Goal: Task Accomplishment & Management: Complete application form

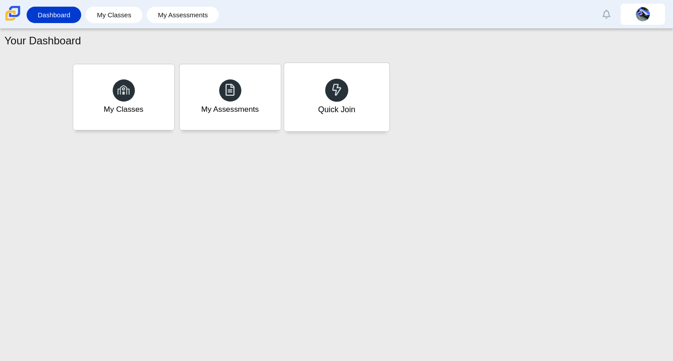
click at [376, 108] on div "Quick Join" at bounding box center [336, 97] width 105 height 68
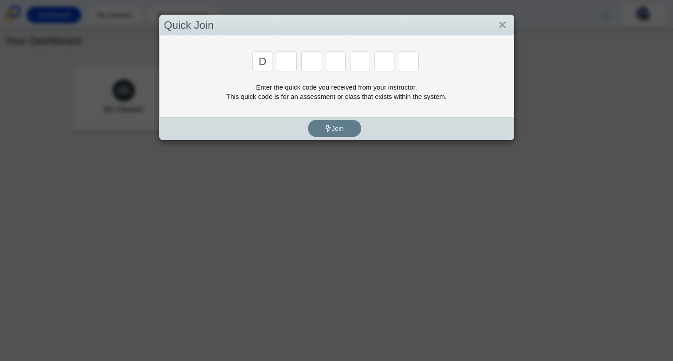
type input "d"
type input "a"
type input "w"
type input "n"
type input "a"
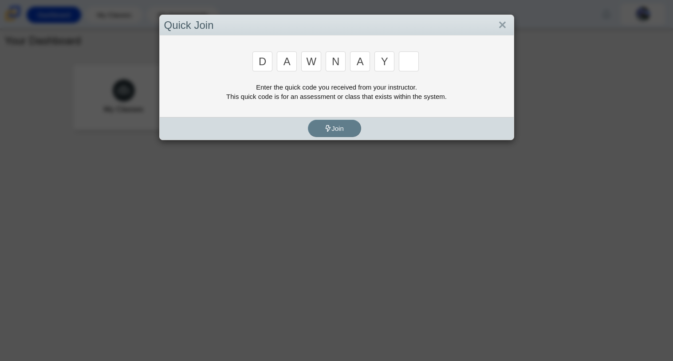
type input "y"
type input "3"
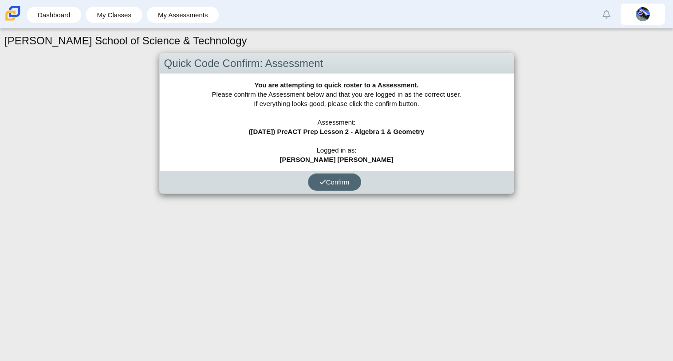
click at [336, 184] on span "Confirm" at bounding box center [335, 182] width 30 height 8
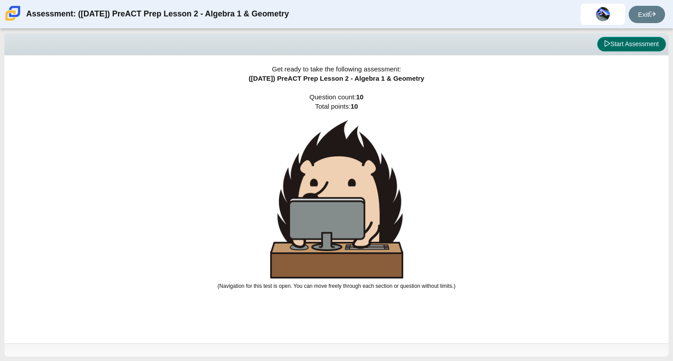
click at [616, 48] on button "Start Assessment" at bounding box center [631, 44] width 69 height 15
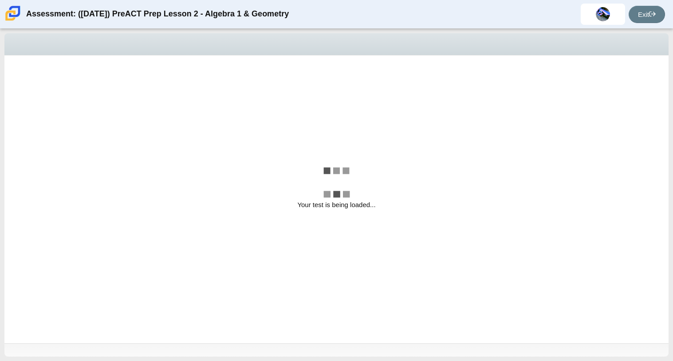
select select "bbf5d072-3e0b-44c4-9a12-6e7c9033f65b"
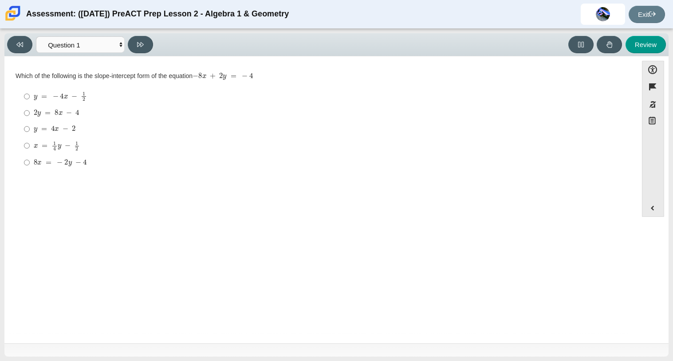
click at [72, 127] on mjx-c "Assessment items" at bounding box center [74, 128] width 4 height 5
click at [30, 127] on input "y = 4 x − 2 y = 4 x − 2" at bounding box center [27, 129] width 6 height 16
radio input "true"
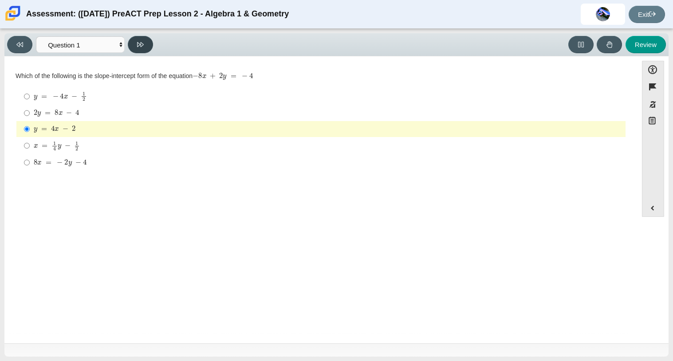
click at [135, 38] on button at bounding box center [140, 44] width 25 height 17
select select "489dcffd-4e6a-49cf-a9d6-ad1d4a911a4e"
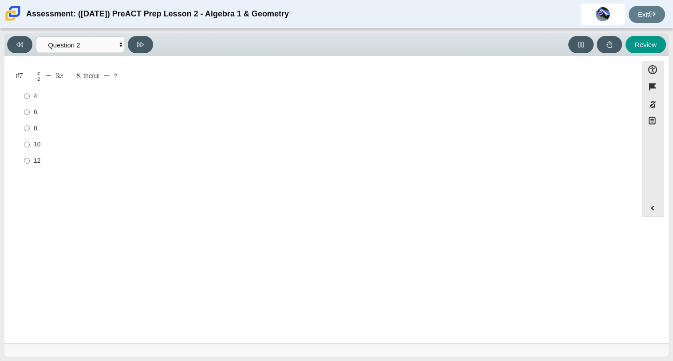
click at [45, 144] on div "10" at bounding box center [328, 144] width 589 height 9
click at [30, 144] on input "10 10" at bounding box center [27, 145] width 6 height 16
radio input "true"
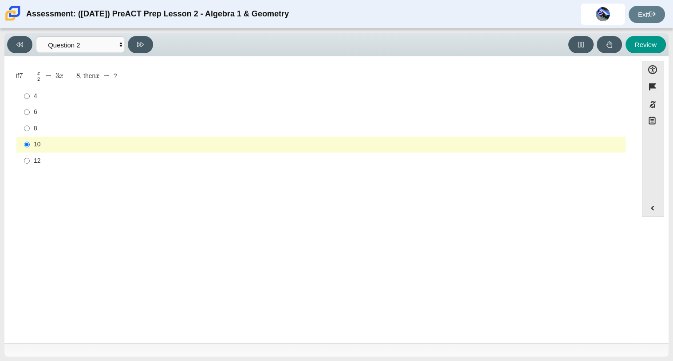
click at [46, 130] on div "8" at bounding box center [328, 128] width 589 height 9
click at [30, 130] on input "8 8" at bounding box center [27, 128] width 6 height 16
radio input "true"
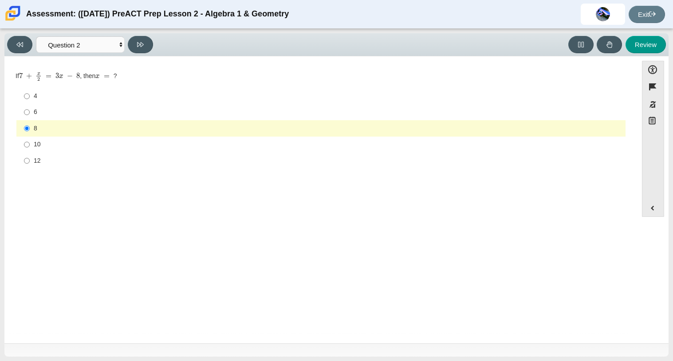
click at [49, 113] on div "6" at bounding box center [328, 112] width 589 height 9
click at [30, 113] on input "6 6" at bounding box center [27, 112] width 6 height 16
radio input "true"
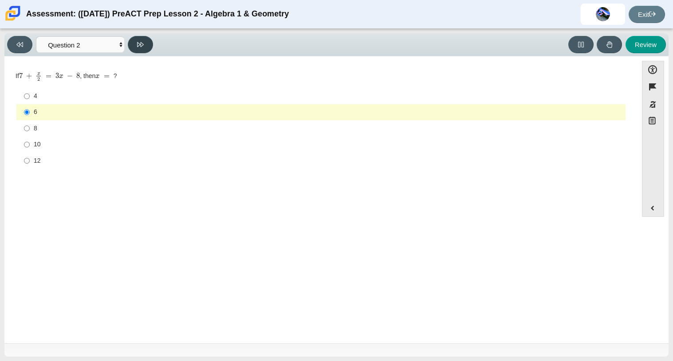
click at [151, 44] on button at bounding box center [140, 44] width 25 height 17
select select "ed62e223-81bd-4cbf-ab48-ab975844bd1f"
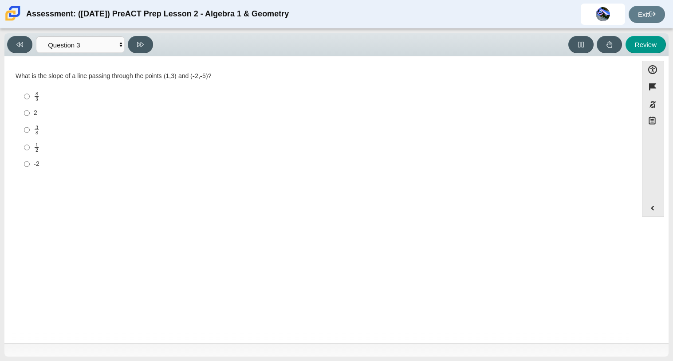
click at [44, 91] on div "8 3" at bounding box center [328, 96] width 589 height 10
click at [30, 91] on input "8 3 8 thirds" at bounding box center [27, 96] width 6 height 17
radio input "true"
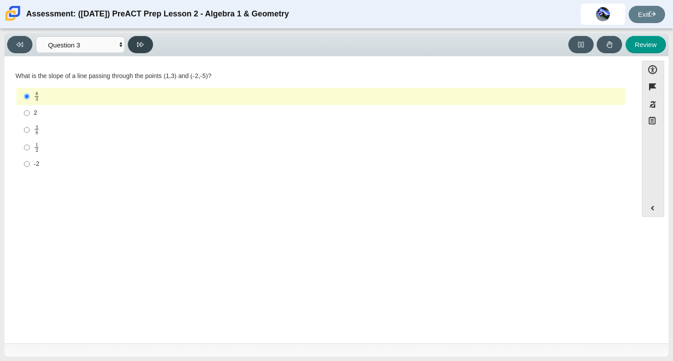
click at [142, 47] on icon at bounding box center [140, 44] width 7 height 7
select select "ec95ace6-bebc-42b8-9428-40567494d4da"
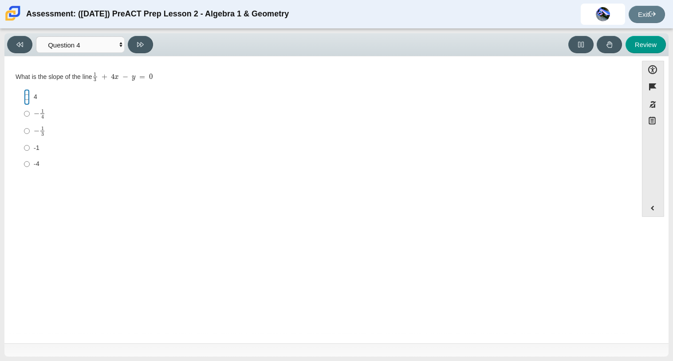
click at [28, 93] on input "4 4" at bounding box center [27, 97] width 6 height 16
radio input "true"
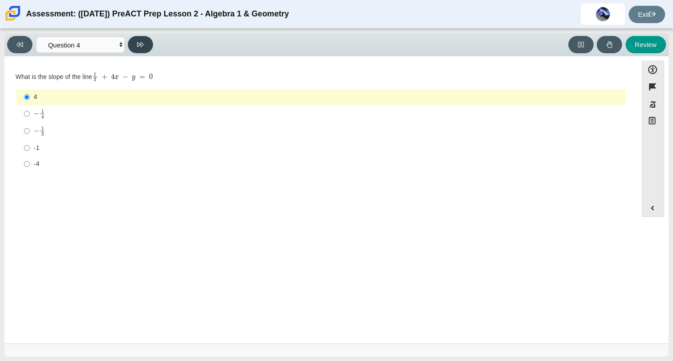
click at [143, 52] on button at bounding box center [140, 44] width 25 height 17
select select "96b71634-eacb-4f7e-8aef-411727d9bcba"
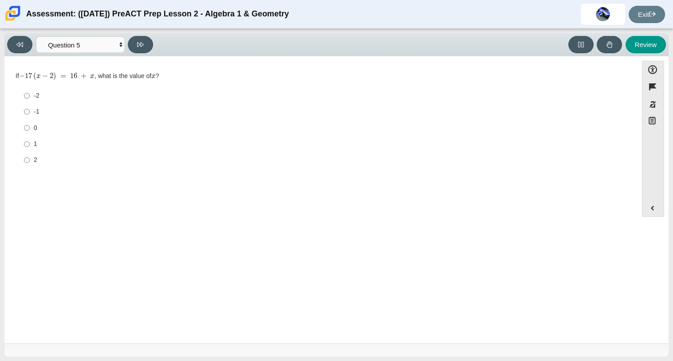
click at [36, 140] on div "1" at bounding box center [328, 144] width 589 height 9
click at [30, 140] on input "1 1" at bounding box center [27, 144] width 6 height 16
radio input "true"
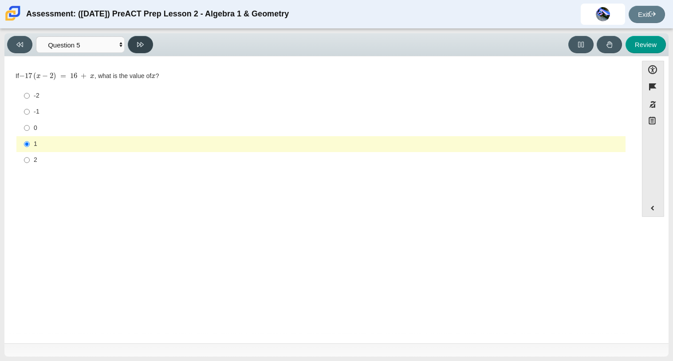
click at [138, 41] on icon at bounding box center [140, 44] width 7 height 7
select select "89427bb7-e313-4f00-988f-8b8255897029"
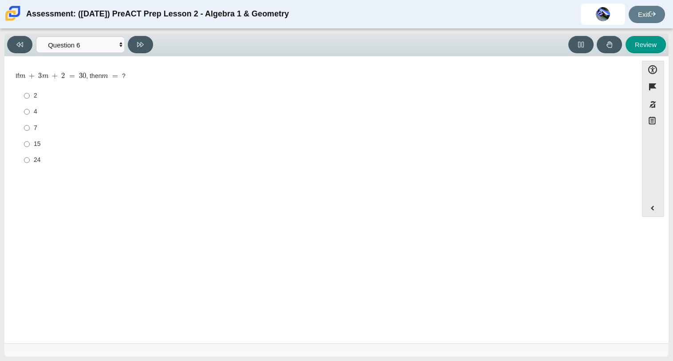
click at [22, 117] on label "4 4" at bounding box center [322, 112] width 608 height 16
click at [24, 117] on input "4 4" at bounding box center [27, 112] width 6 height 16
radio input "true"
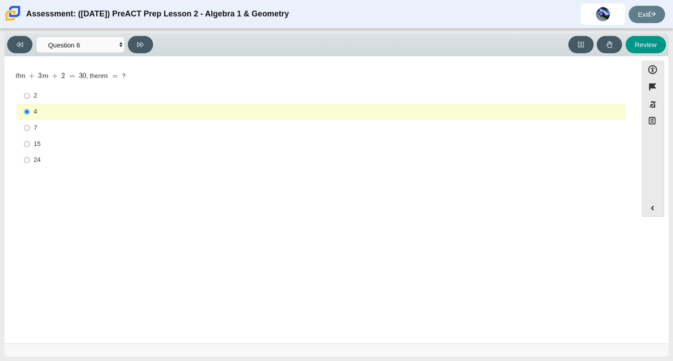
click at [36, 132] on div "7" at bounding box center [328, 128] width 589 height 9
click at [30, 132] on input "7 7" at bounding box center [27, 128] width 6 height 16
radio input "true"
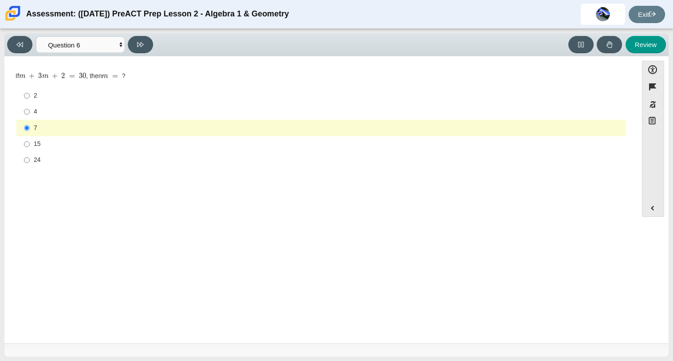
click at [158, 47] on div "Review" at bounding box center [412, 44] width 510 height 17
click at [151, 47] on button at bounding box center [140, 44] width 25 height 17
select select "14773eaf-2ca1-47ae-afe7-a624a56f34b3"
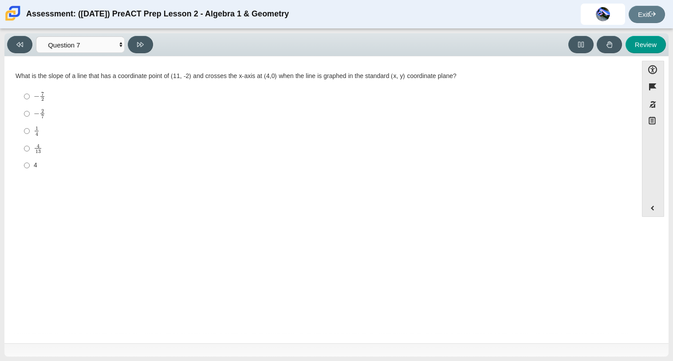
click at [43, 112] on mjx-c "Assessment items" at bounding box center [42, 111] width 3 height 4
click at [30, 112] on input "− 2 7 negative 2 sevenths" at bounding box center [27, 113] width 6 height 17
radio input "true"
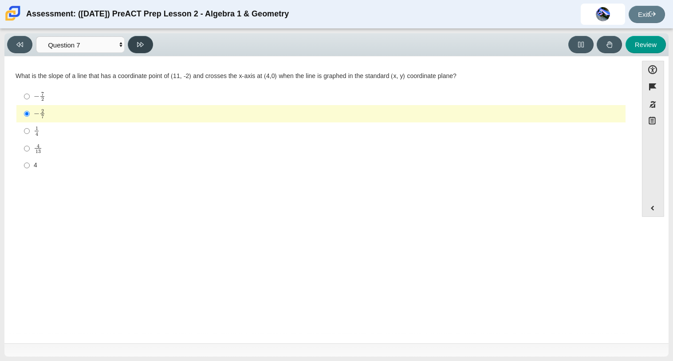
click at [142, 43] on icon at bounding box center [140, 44] width 7 height 5
select select "210571de-36a6-4d8e-a361-ceff8ef801dc"
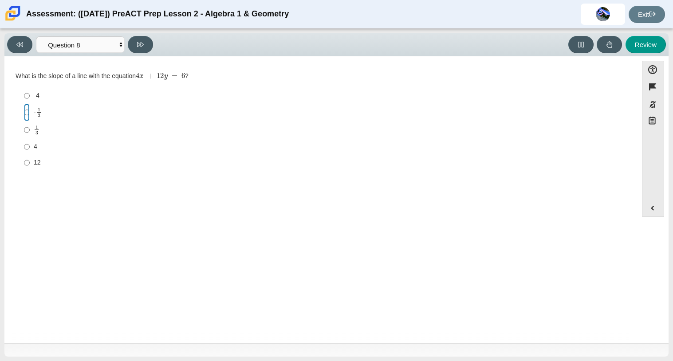
click at [28, 107] on input "- 1 3 -1 third" at bounding box center [27, 112] width 6 height 17
radio input "true"
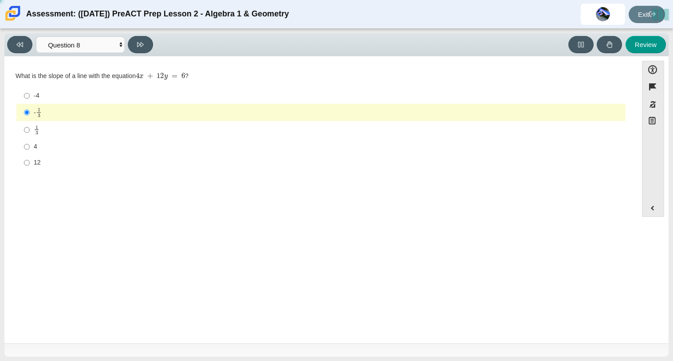
click at [36, 111] on mjx-frac "Assessment items" at bounding box center [39, 112] width 6 height 9
click at [30, 111] on input "- 1 3 -1 third" at bounding box center [27, 112] width 6 height 17
click at [49, 123] on label "1 3 1 third" at bounding box center [322, 129] width 608 height 17
click at [30, 123] on input "1 3 1 third" at bounding box center [27, 129] width 6 height 17
radio input "true"
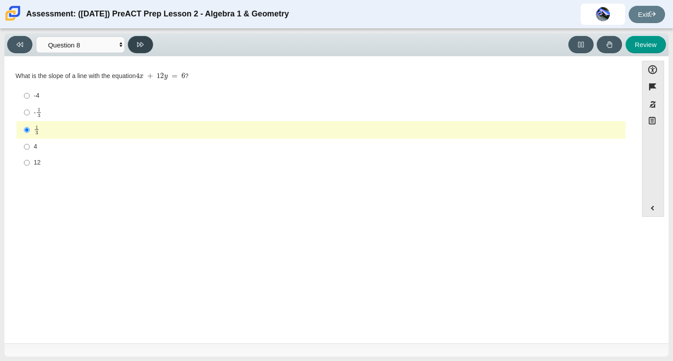
click at [145, 51] on button at bounding box center [140, 44] width 25 height 17
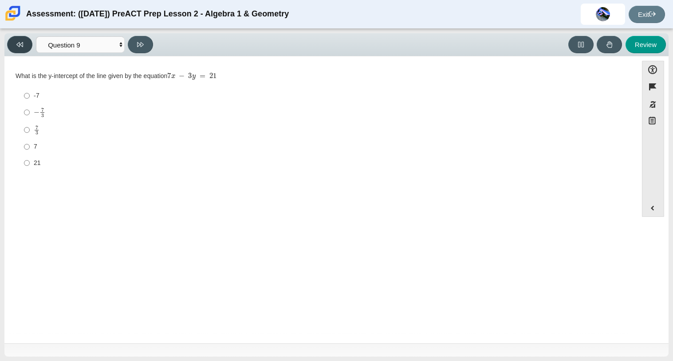
click at [9, 42] on button at bounding box center [19, 44] width 25 height 17
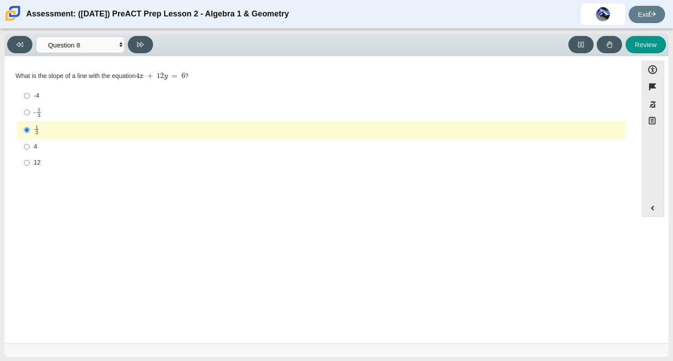
click at [126, 44] on div "Viewing Question 8 of 10 in Pacing Mode Questions Question 1 Question 2 Questio…" at bounding box center [82, 44] width 150 height 17
click at [127, 44] on div "Viewing Question 8 of 10 in Pacing Mode Questions Question 1 Question 2 Questio…" at bounding box center [82, 44] width 150 height 17
click at [131, 47] on button at bounding box center [140, 44] width 25 height 17
select select "ce81fe10-bf29-4b5e-8bd7-4f47f2fed4d8"
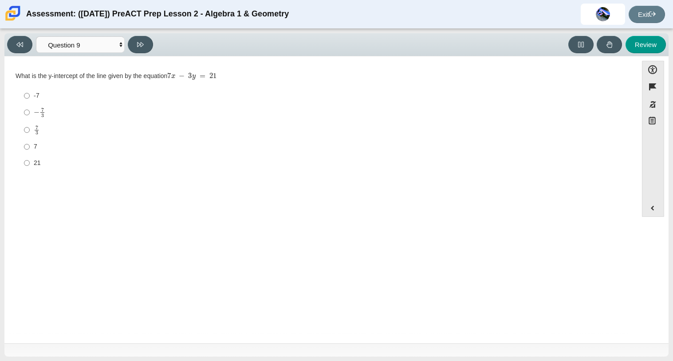
click at [38, 146] on div "7" at bounding box center [328, 146] width 589 height 9
click at [30, 146] on input "7 7" at bounding box center [27, 147] width 6 height 16
radio input "true"
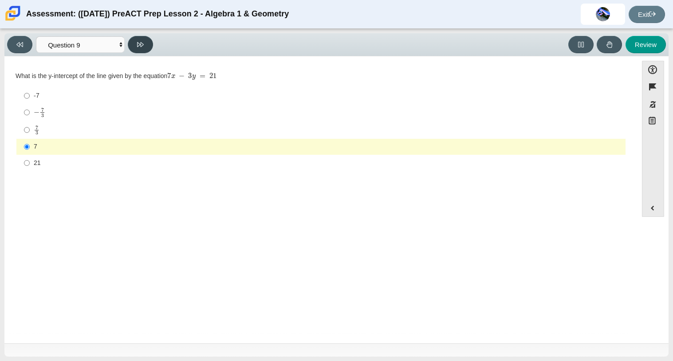
click at [146, 52] on button at bounding box center [140, 44] width 25 height 17
select select "97f4f5fa-a52e-4fed-af51-565bfcdf47cb"
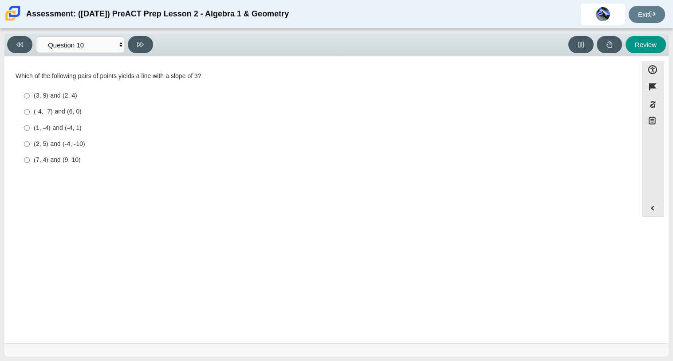
click at [70, 158] on div "(7, 4) and (9, 10)" at bounding box center [328, 160] width 589 height 9
click at [30, 158] on input "(7, 4) and (9, 10) (7, 4) and (9, 10)" at bounding box center [27, 160] width 6 height 16
radio input "true"
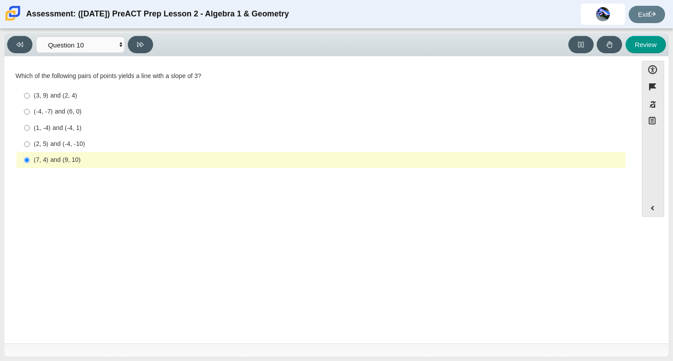
click at [142, 53] on div "Viewing Question 10 of 10 in Pacing Mode Questions Question 1 Question 2 Questi…" at bounding box center [336, 44] width 665 height 23
click at [140, 46] on icon at bounding box center [140, 44] width 7 height 7
select select "review"
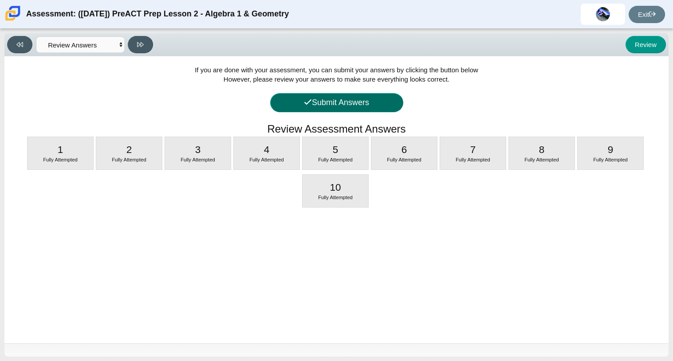
click at [329, 99] on button "Submit Answers" at bounding box center [336, 102] width 133 height 19
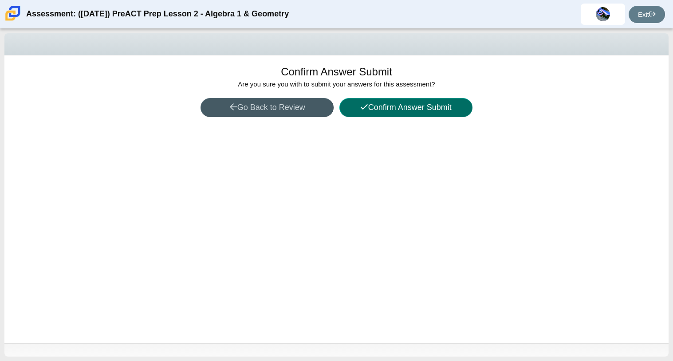
click at [416, 99] on button "Confirm Answer Submit" at bounding box center [406, 107] width 133 height 19
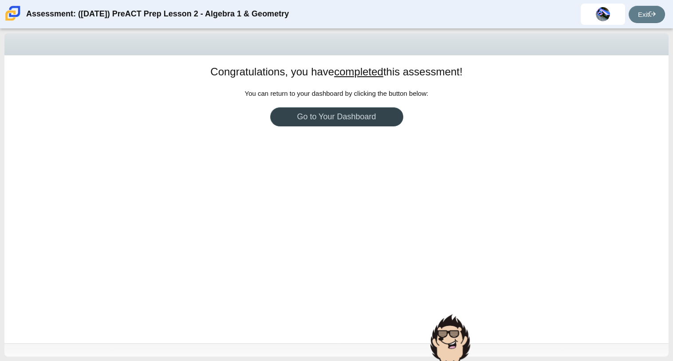
click at [373, 126] on link "Go to Your Dashboard" at bounding box center [336, 116] width 133 height 19
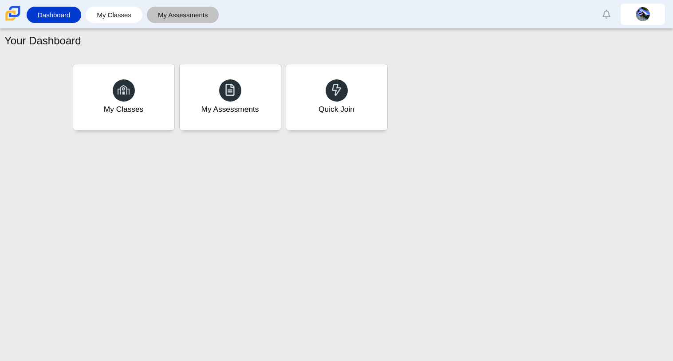
click at [181, 13] on link "My Assessments" at bounding box center [182, 15] width 63 height 16
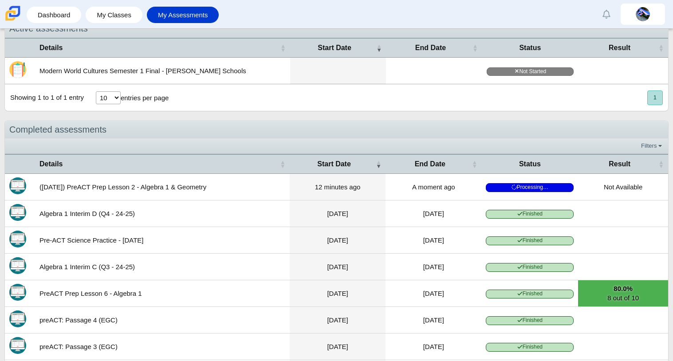
scroll to position [167, 0]
